Goal: Task Accomplishment & Management: Manage account settings

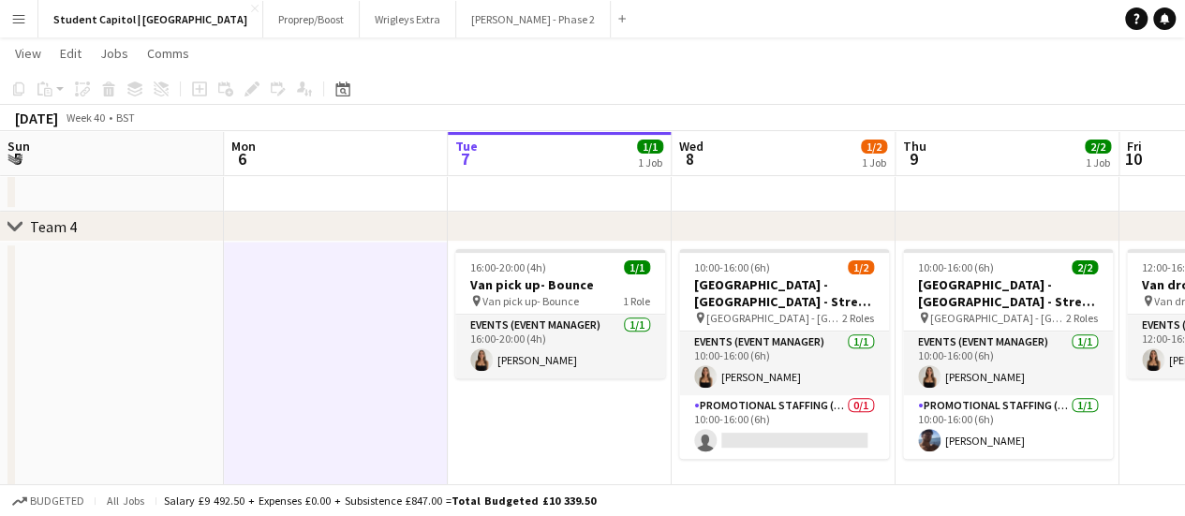
scroll to position [232, 0]
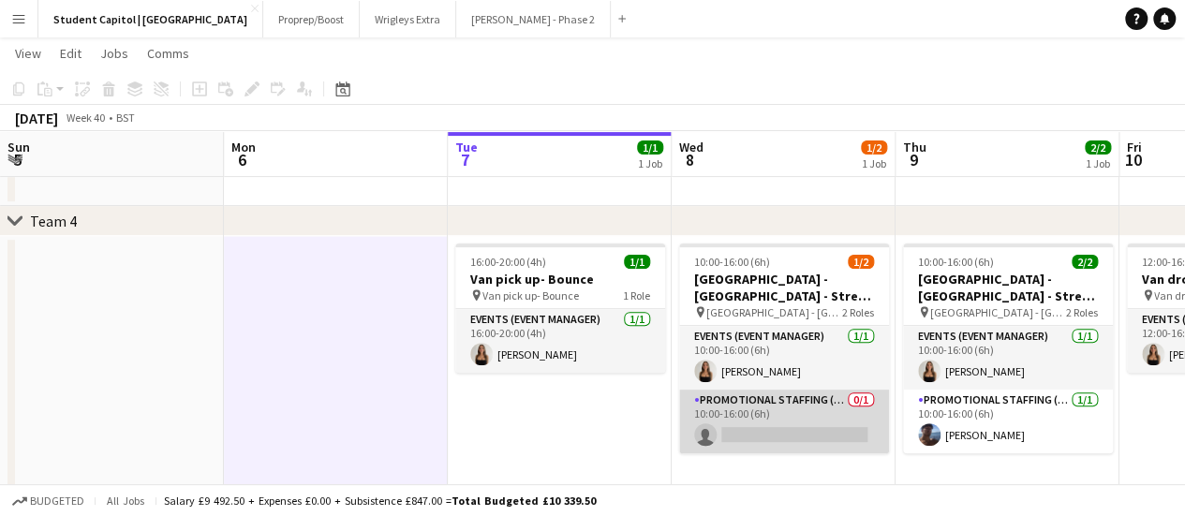
click at [794, 396] on app-card-role "Promotional Staffing (Brand Ambassadors) 0/1 10:00-16:00 (6h) single-neutral-ac…" at bounding box center [784, 422] width 210 height 64
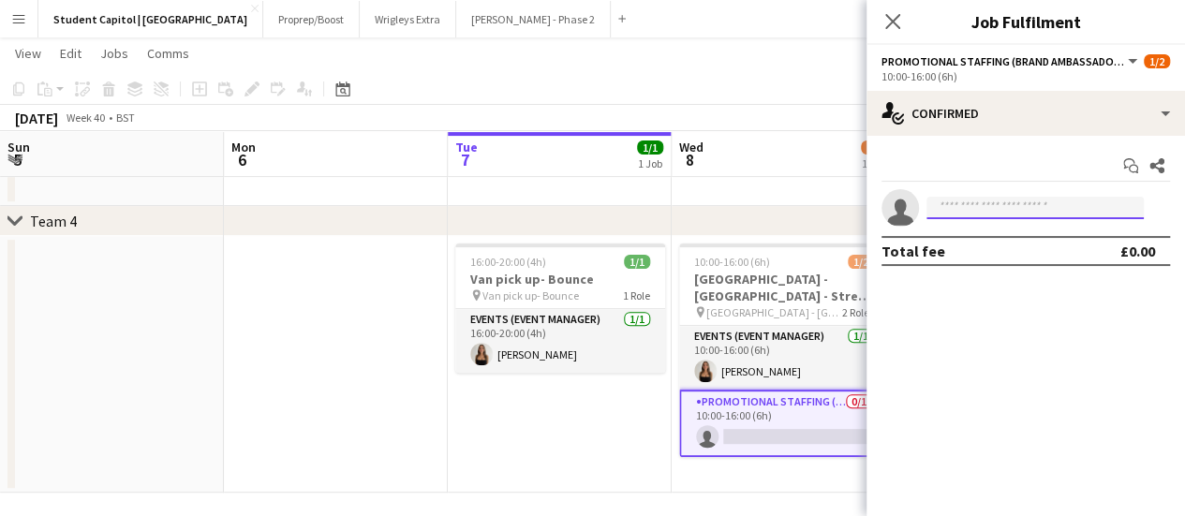
click at [955, 209] on input at bounding box center [1035, 208] width 217 height 22
type input "****"
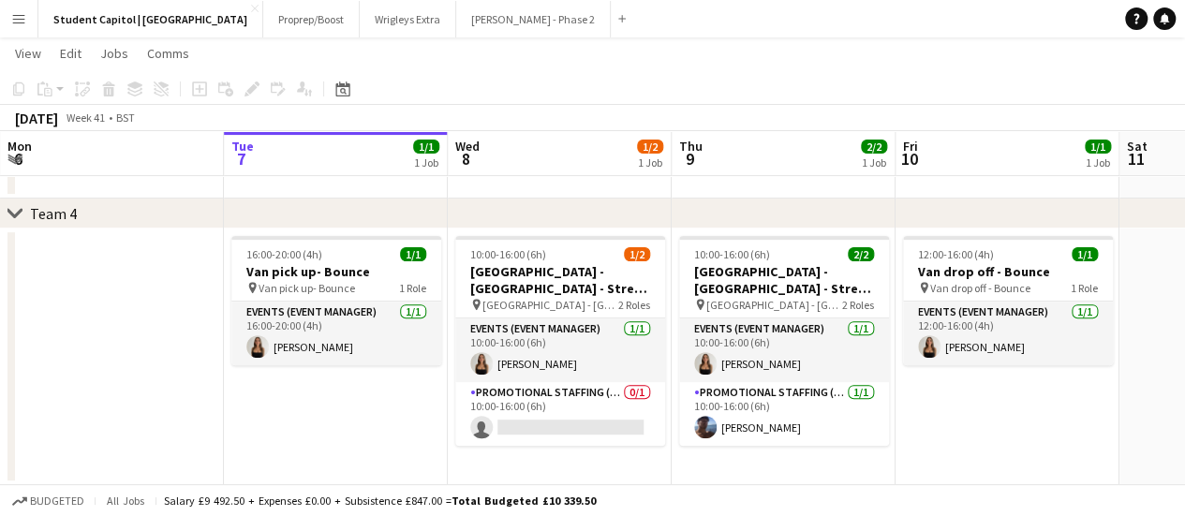
scroll to position [238, 0]
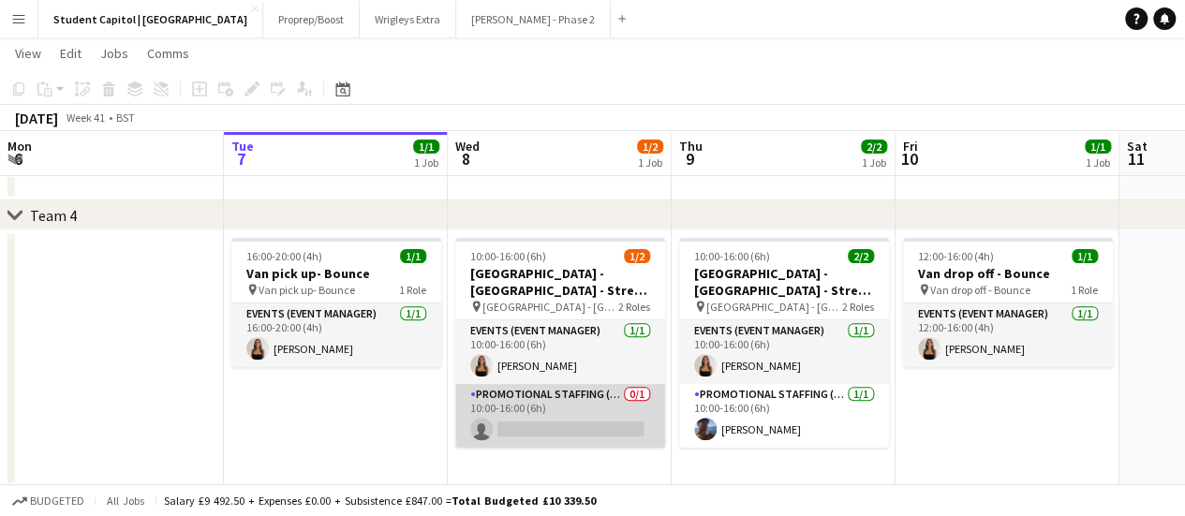
click at [575, 414] on app-card-role "Promotional Staffing (Brand Ambassadors) 0/1 10:00-16:00 (6h) single-neutral-ac…" at bounding box center [560, 416] width 210 height 64
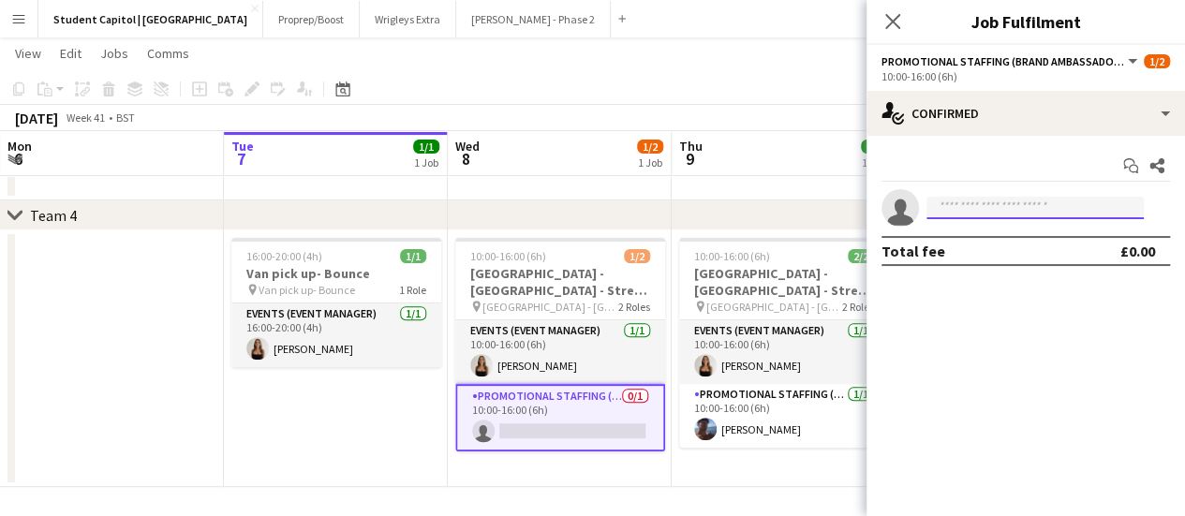
click at [950, 209] on input at bounding box center [1035, 208] width 217 height 22
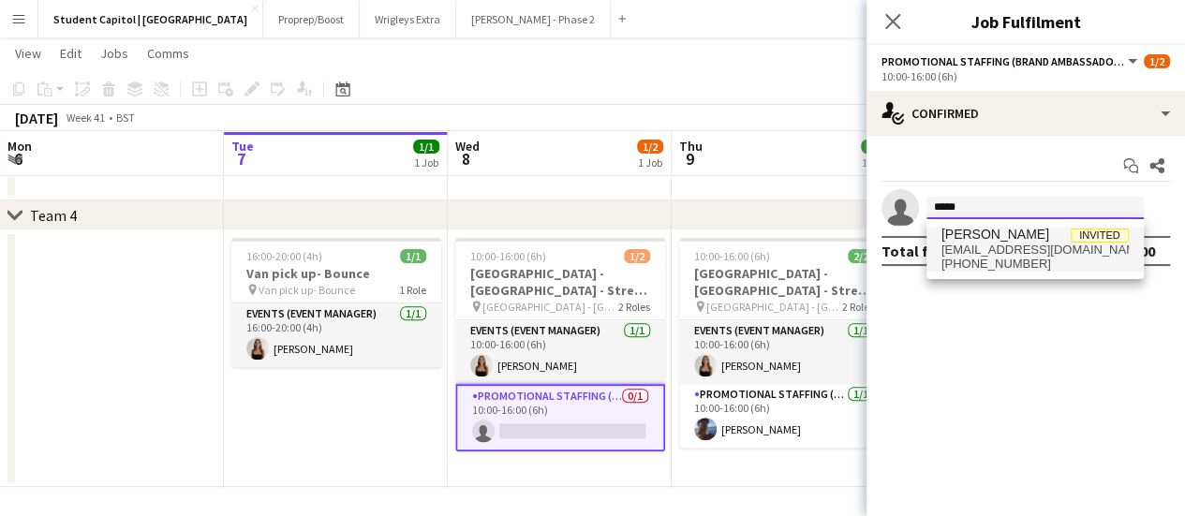
type input "*****"
click at [967, 231] on span "Maddie Fiedler" at bounding box center [996, 235] width 108 height 16
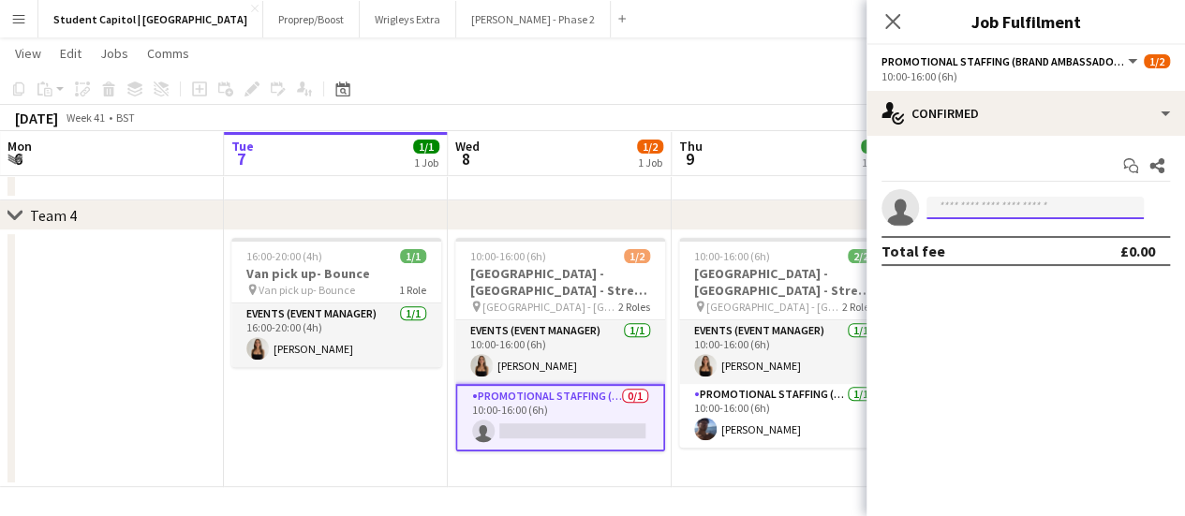
scroll to position [0, 0]
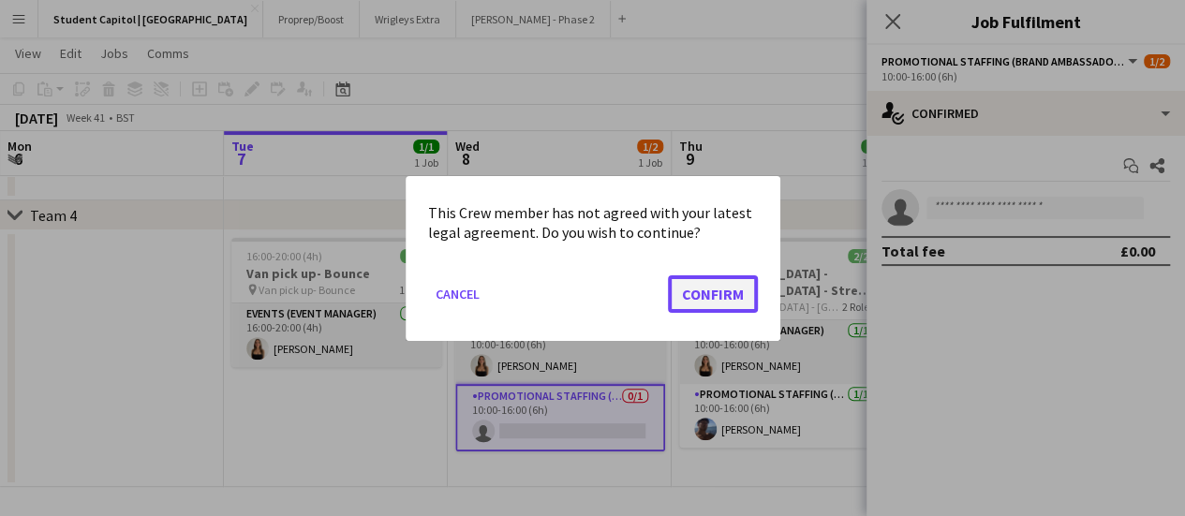
click at [704, 308] on button "Confirm" at bounding box center [713, 293] width 90 height 37
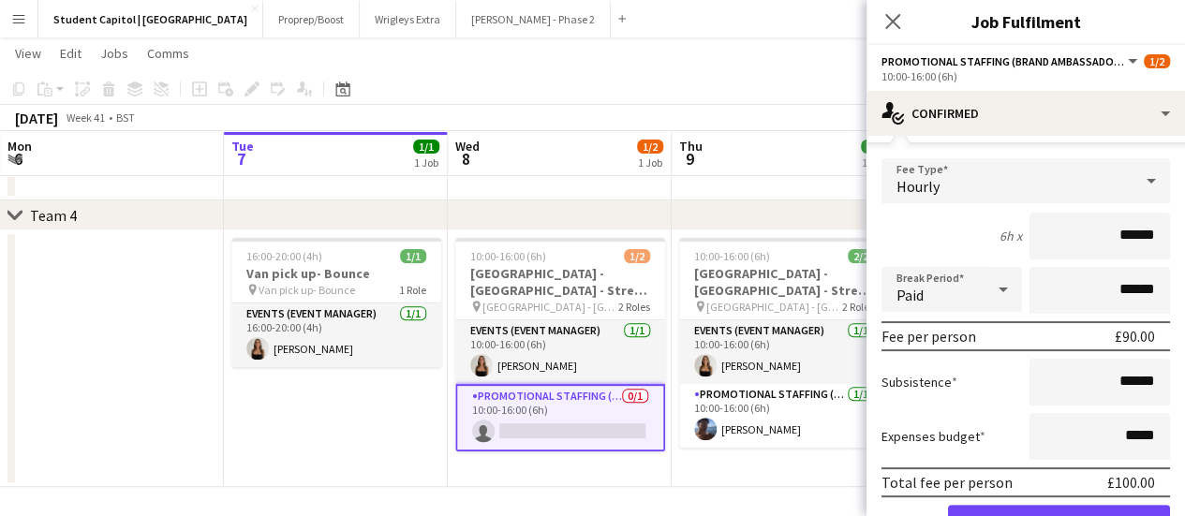
scroll to position [189, 0]
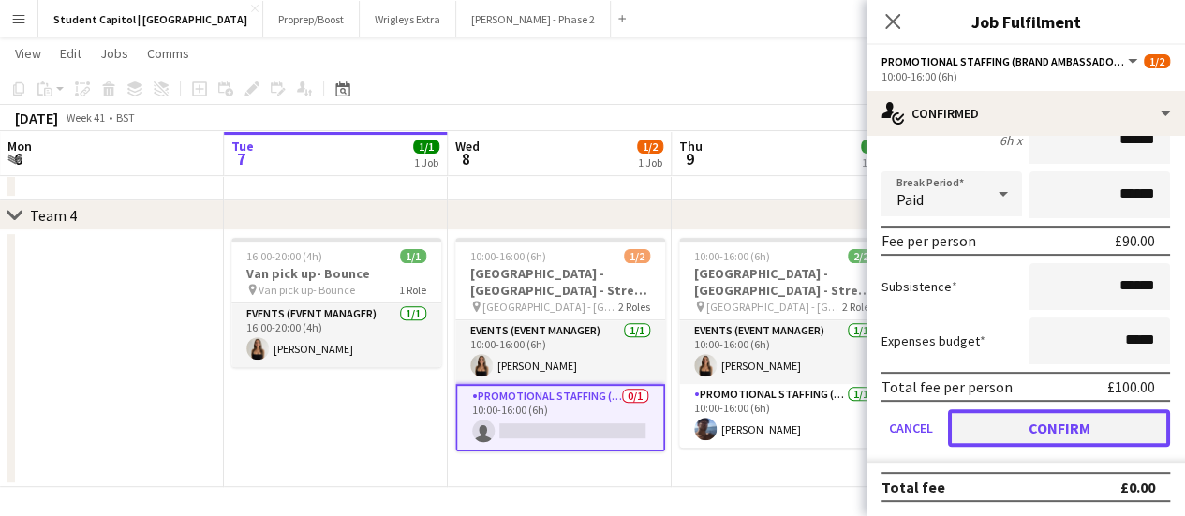
click at [990, 424] on button "Confirm" at bounding box center [1059, 427] width 222 height 37
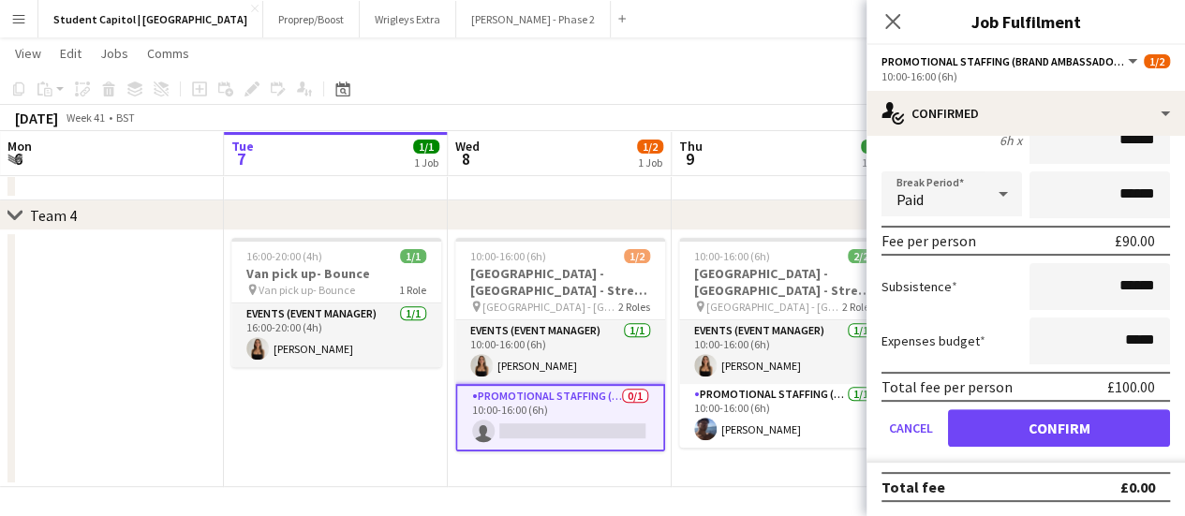
scroll to position [0, 0]
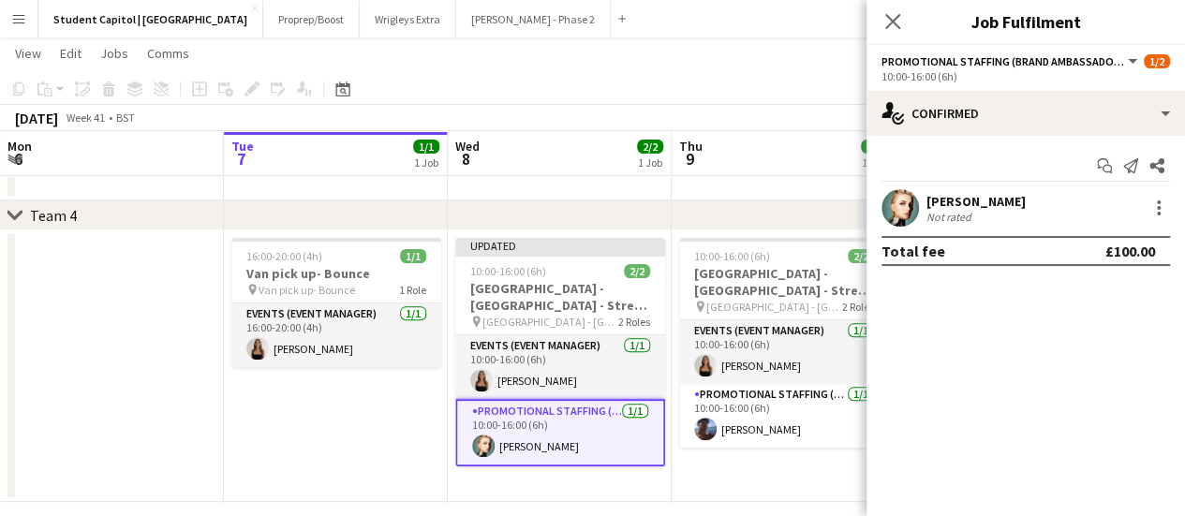
click at [553, 484] on app-date-cell "Updated 10:00-16:00 (6h) 2/2 Student Castle - Cambridge Uni - Street Team pin S…" at bounding box center [560, 367] width 224 height 272
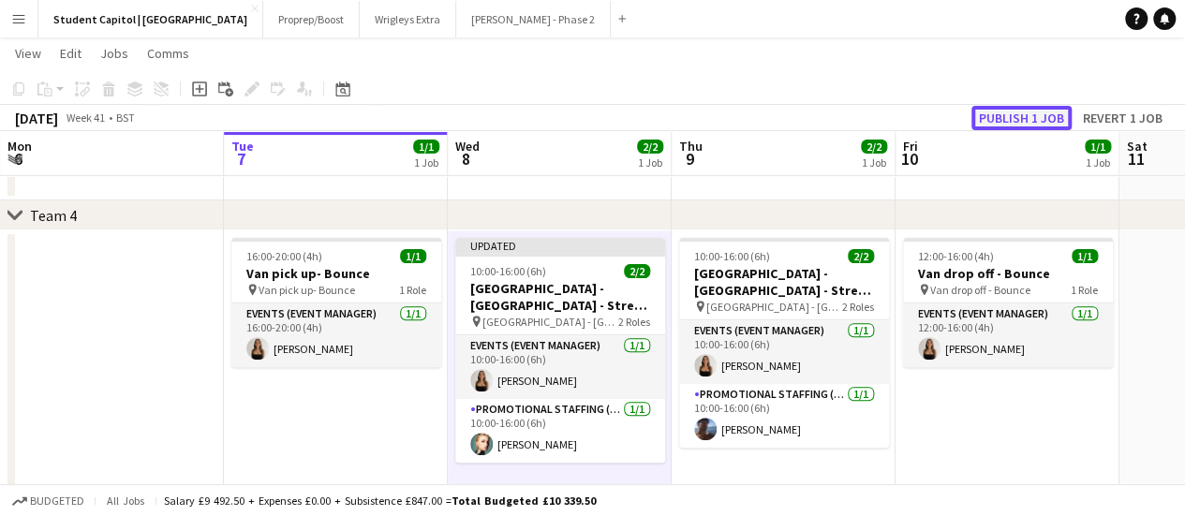
click at [1001, 116] on button "Publish 1 job" at bounding box center [1022, 118] width 100 height 24
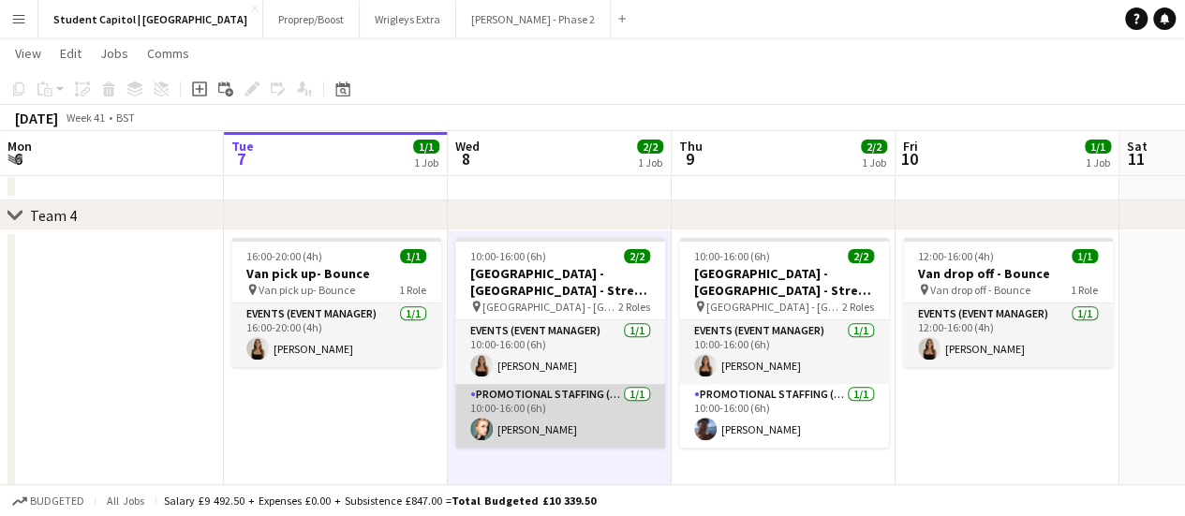
click at [489, 422] on app-user-avatar at bounding box center [481, 429] width 22 height 22
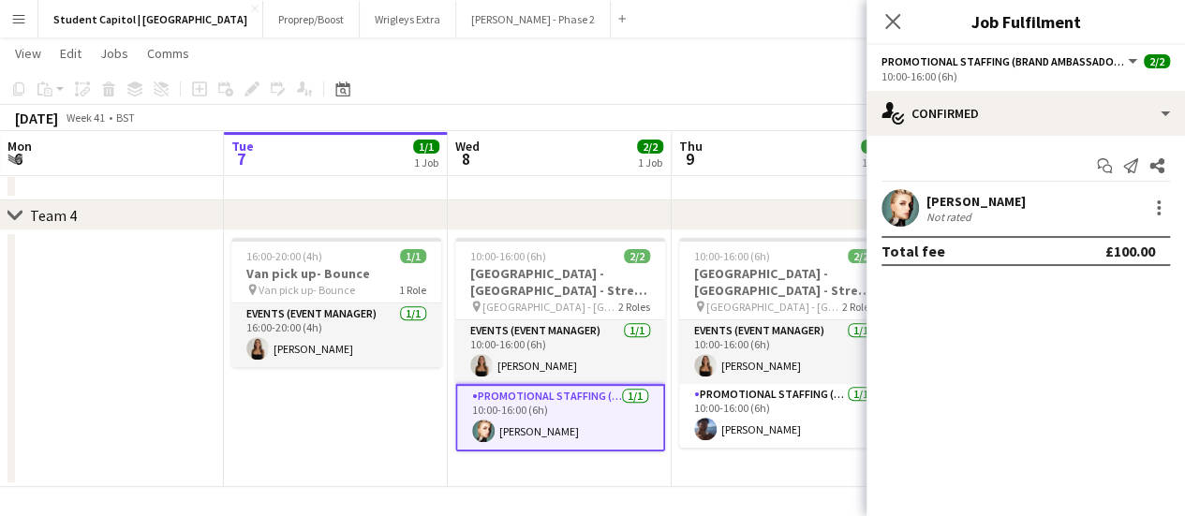
click at [877, 215] on div "Maddie Fiedler Not rated" at bounding box center [1026, 207] width 319 height 37
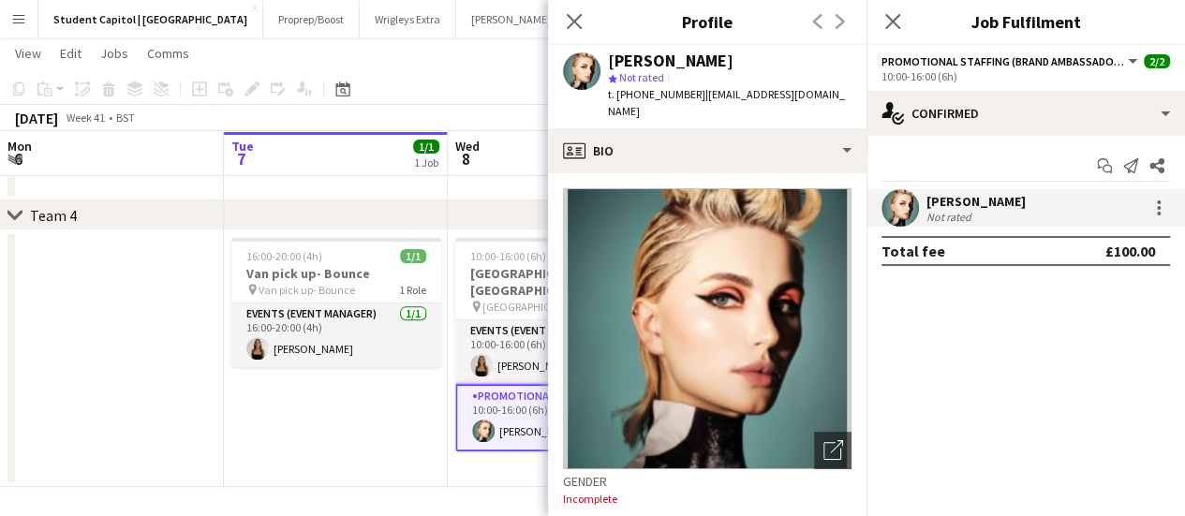
click at [300, 423] on app-date-cell "16:00-20:00 (4h) 1/1 Van pick up- Bounce pin Van pick up- Bounce 1 Role Events …" at bounding box center [336, 359] width 224 height 257
